Goal: Connect with others

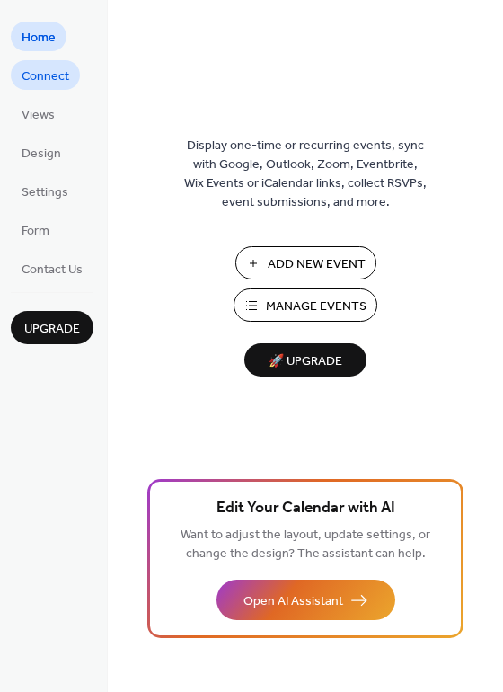
click at [49, 83] on span "Connect" at bounding box center [46, 76] width 48 height 19
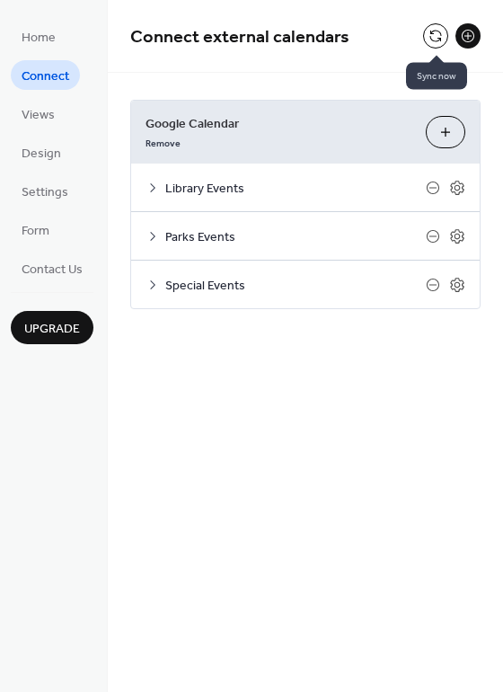
click at [434, 35] on button at bounding box center [435, 35] width 25 height 25
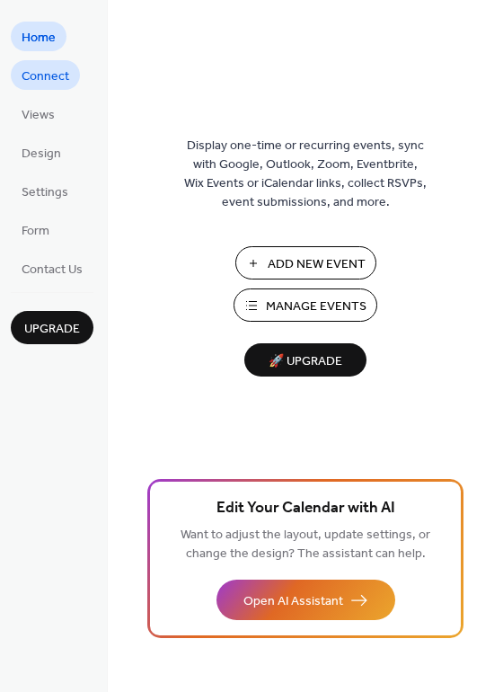
click at [52, 72] on span "Connect" at bounding box center [46, 76] width 48 height 19
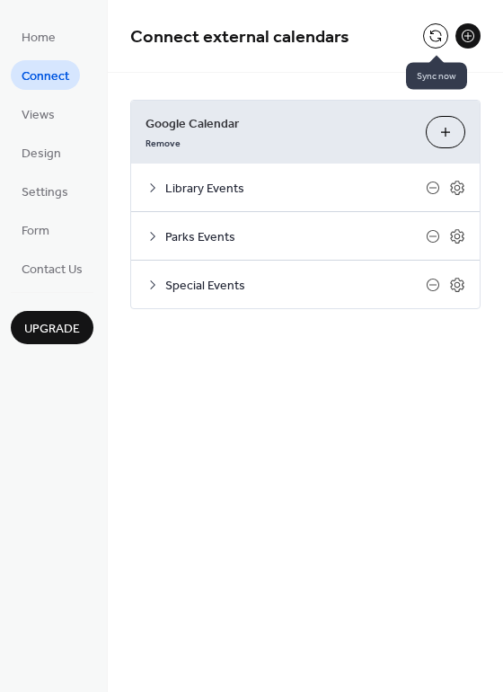
click at [432, 27] on button at bounding box center [435, 35] width 25 height 25
click at [426, 38] on button at bounding box center [435, 35] width 25 height 25
